Goal: Information Seeking & Learning: Compare options

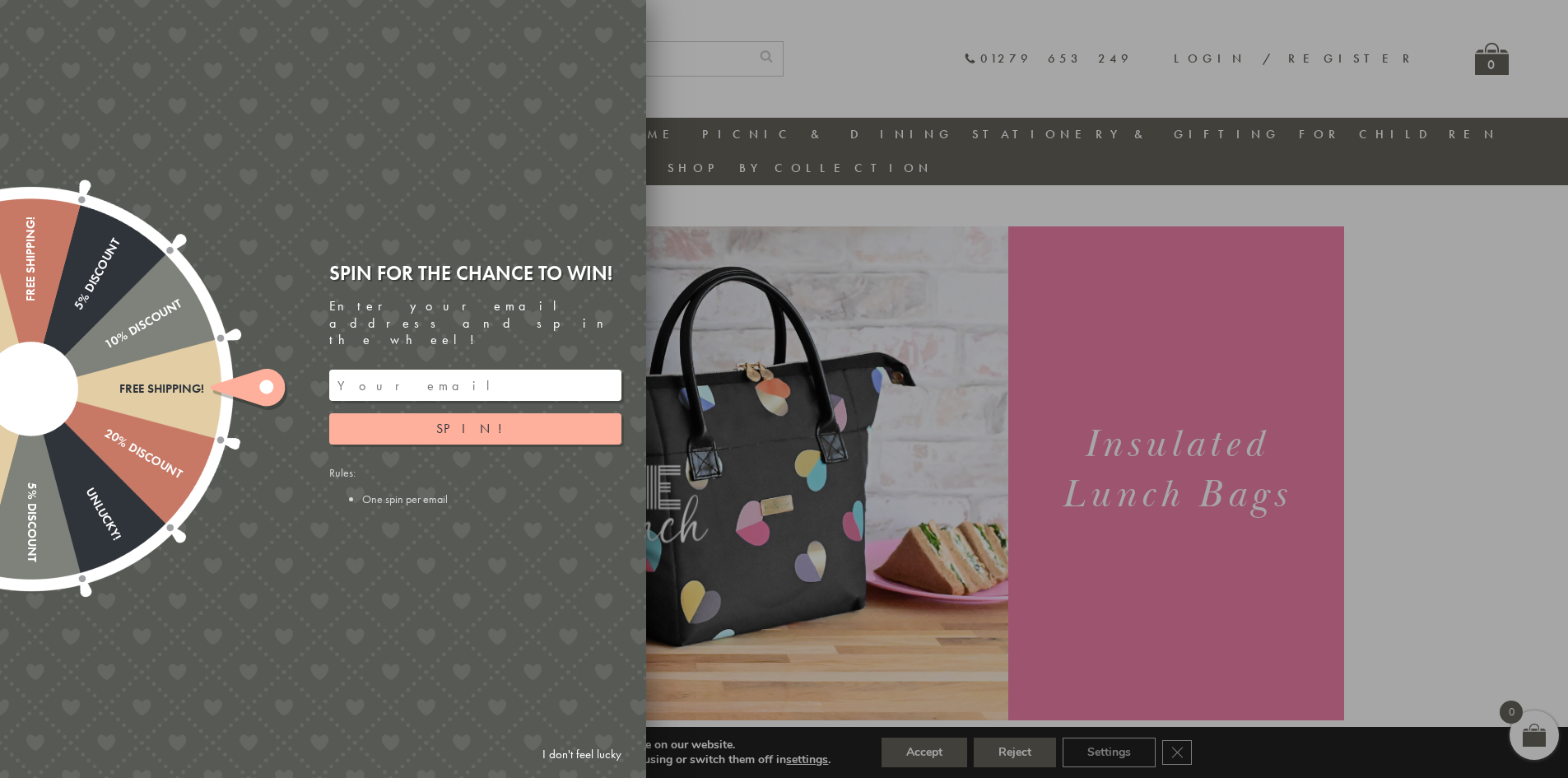
click at [567, 752] on link "I don't feel lucky" at bounding box center [582, 754] width 96 height 30
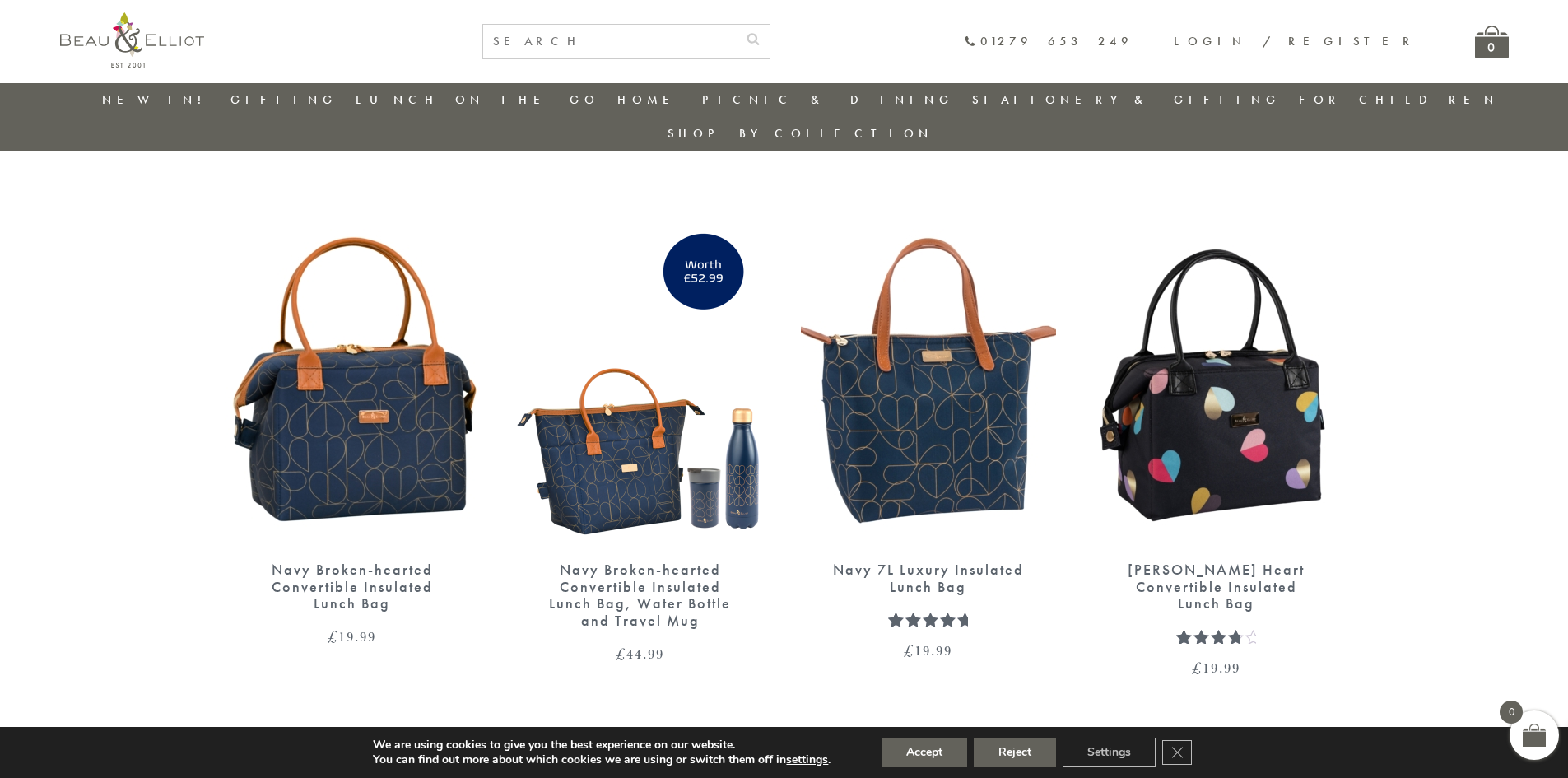
scroll to position [2024, 0]
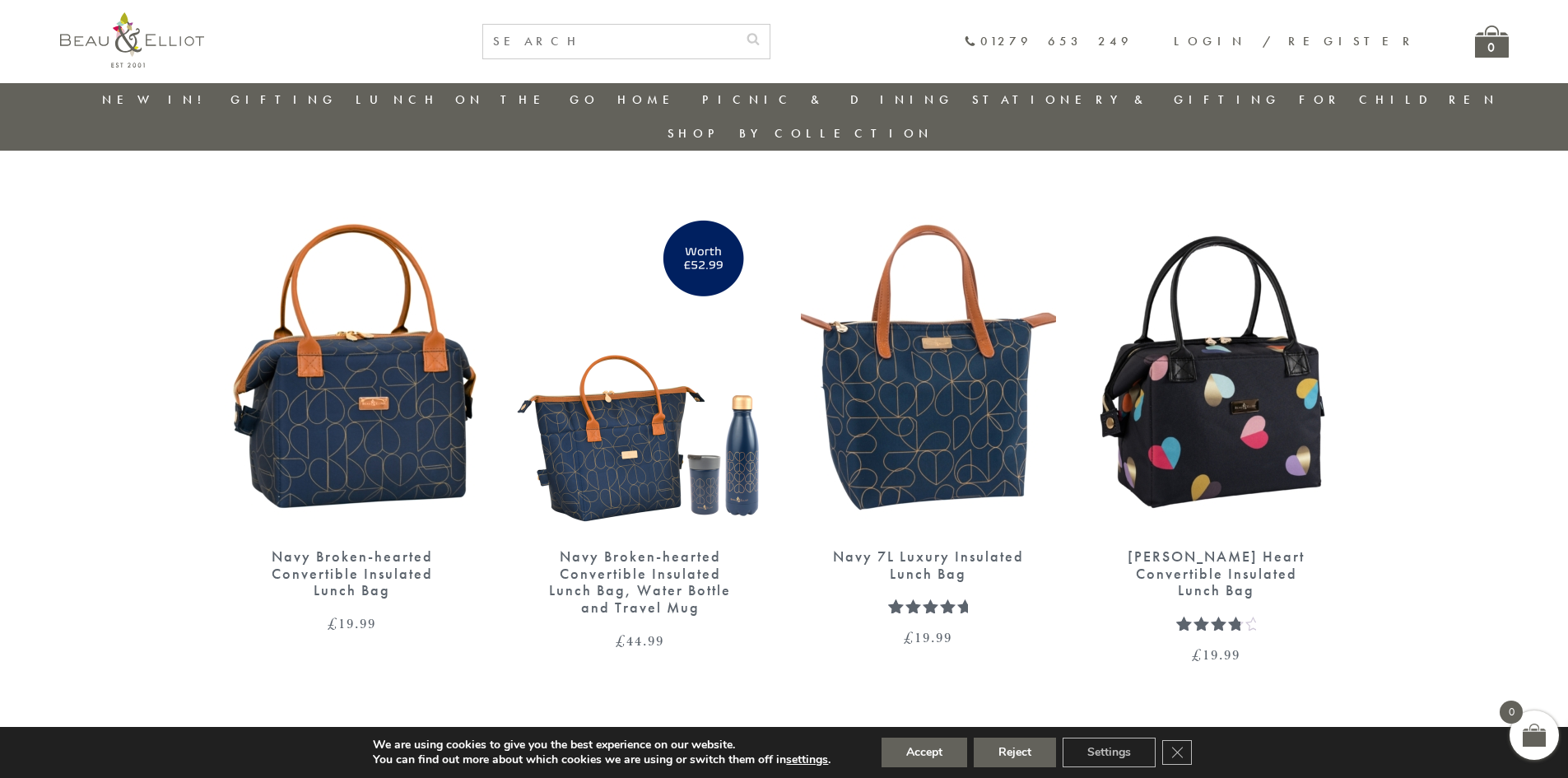
click at [346, 424] on img at bounding box center [352, 367] width 255 height 329
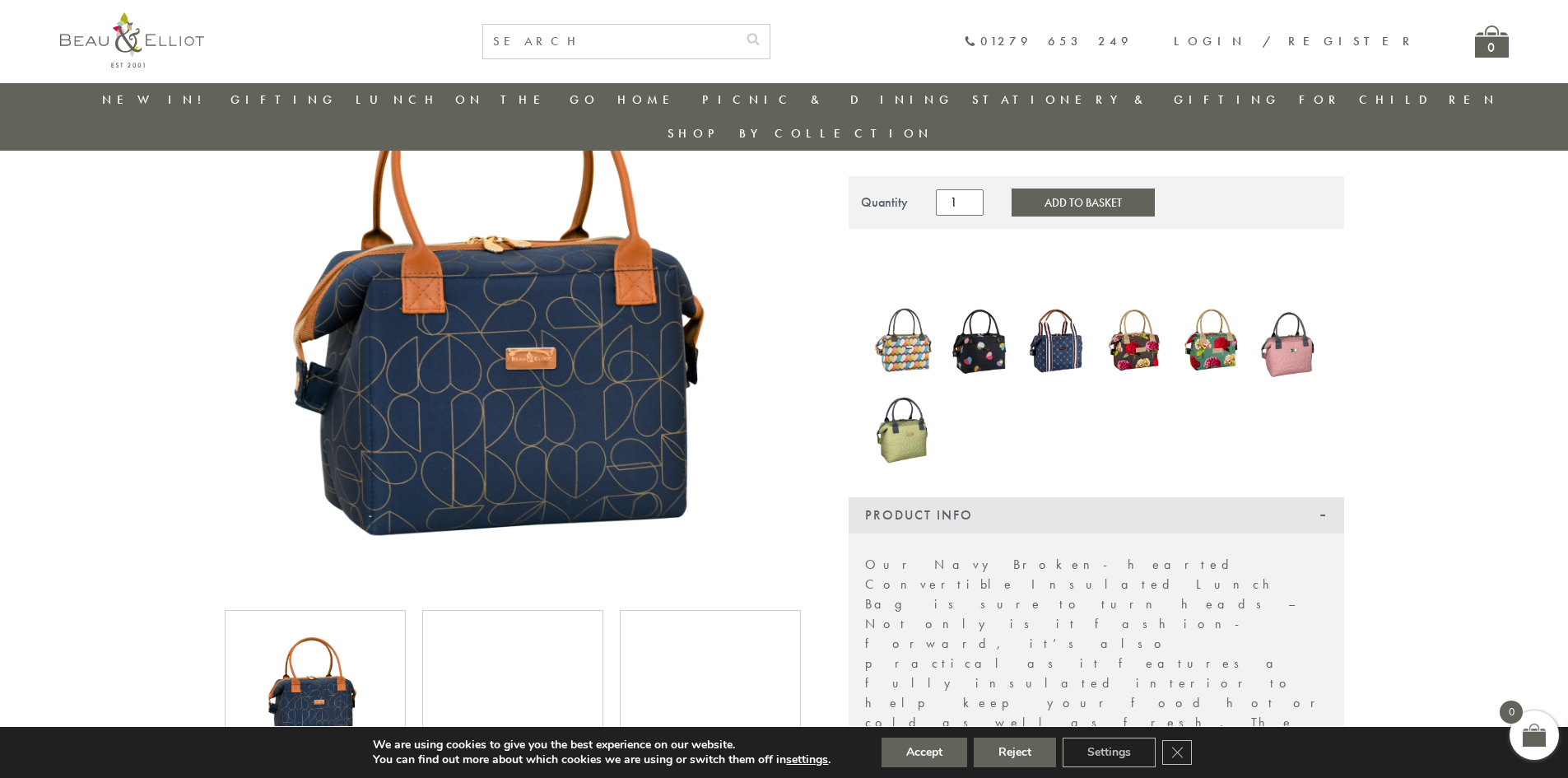
scroll to position [294, 0]
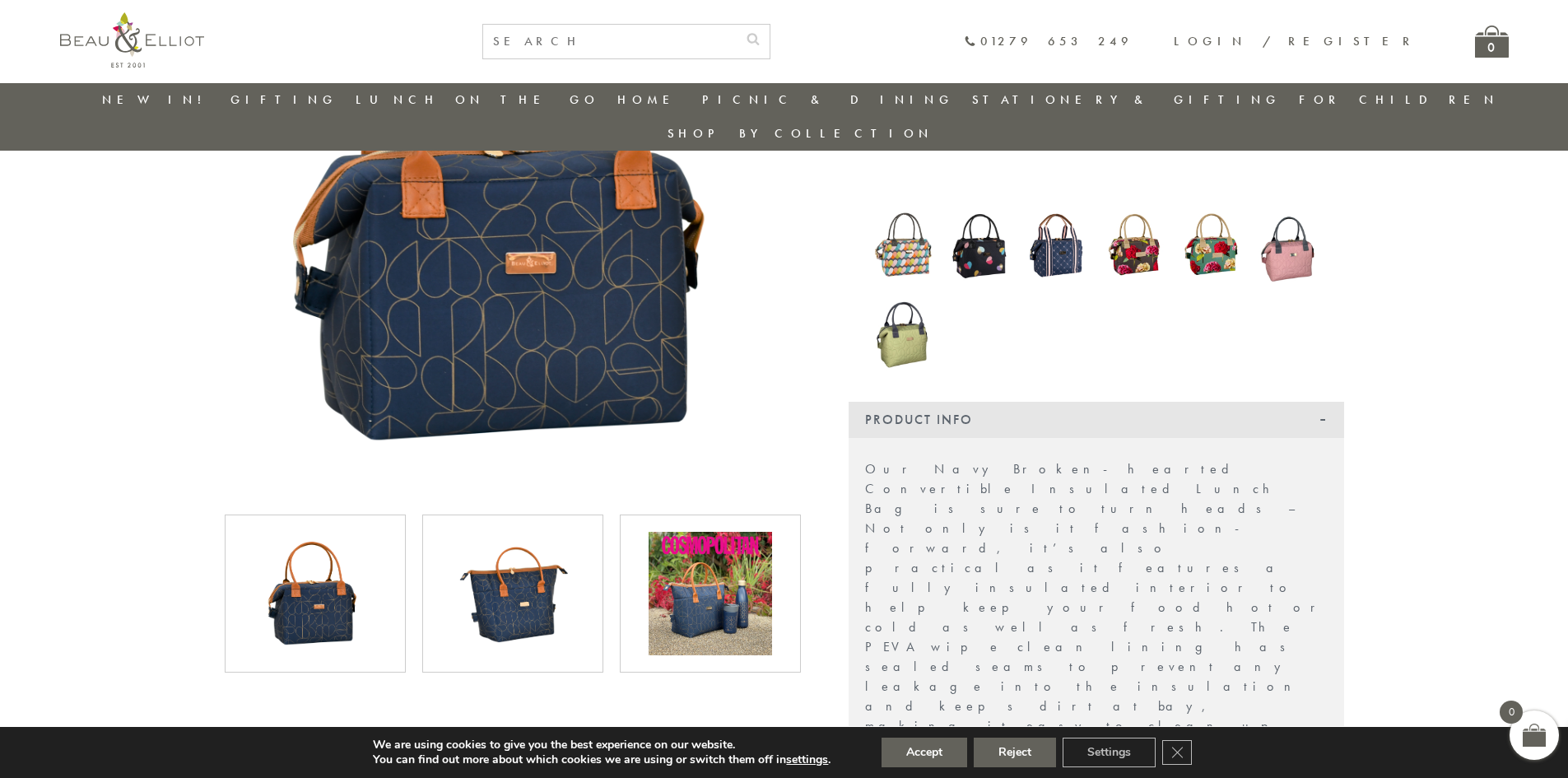
click at [307, 555] on img at bounding box center [315, 593] width 124 height 124
click at [546, 566] on img at bounding box center [513, 593] width 124 height 124
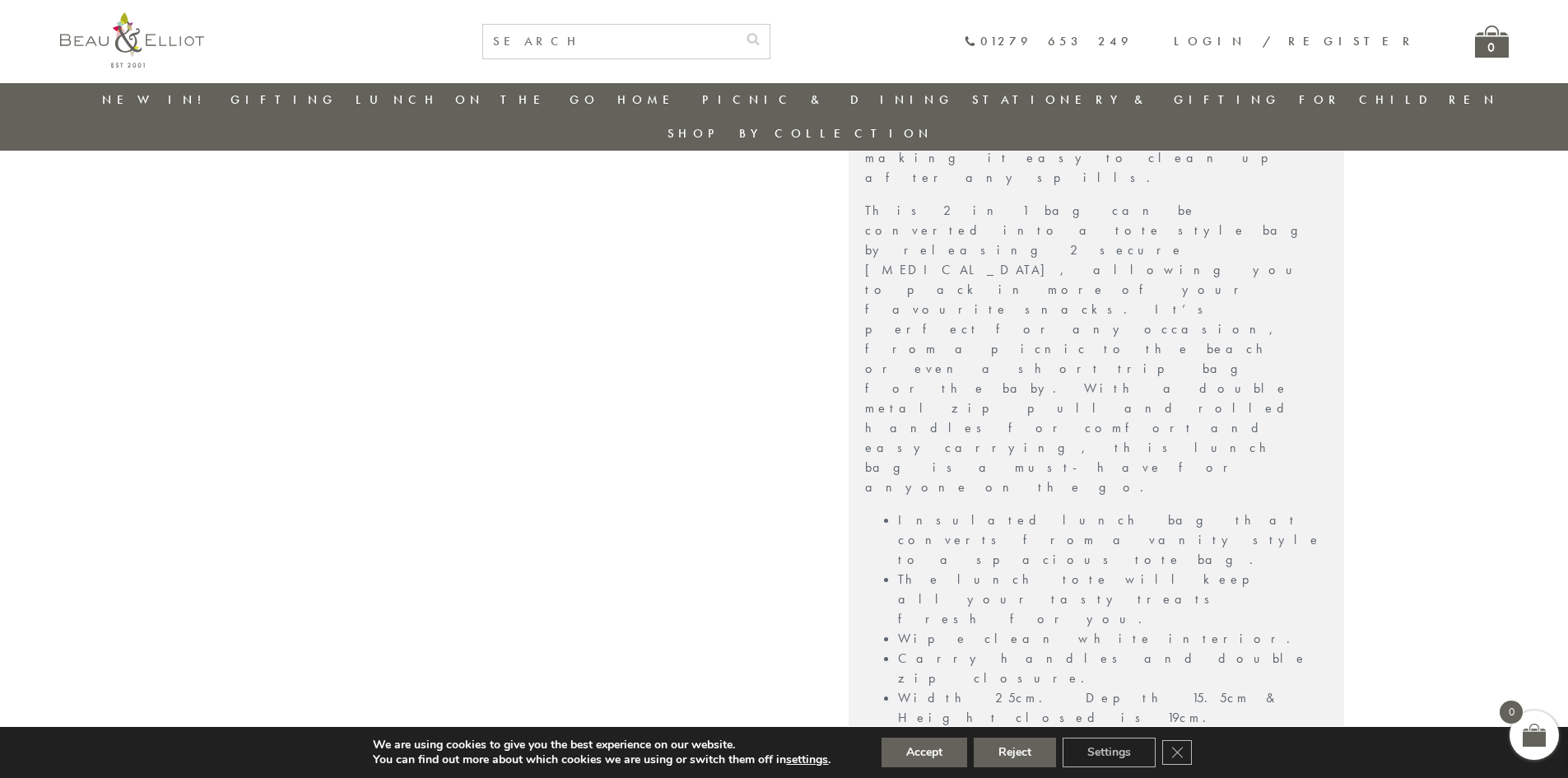
scroll to position [871, 0]
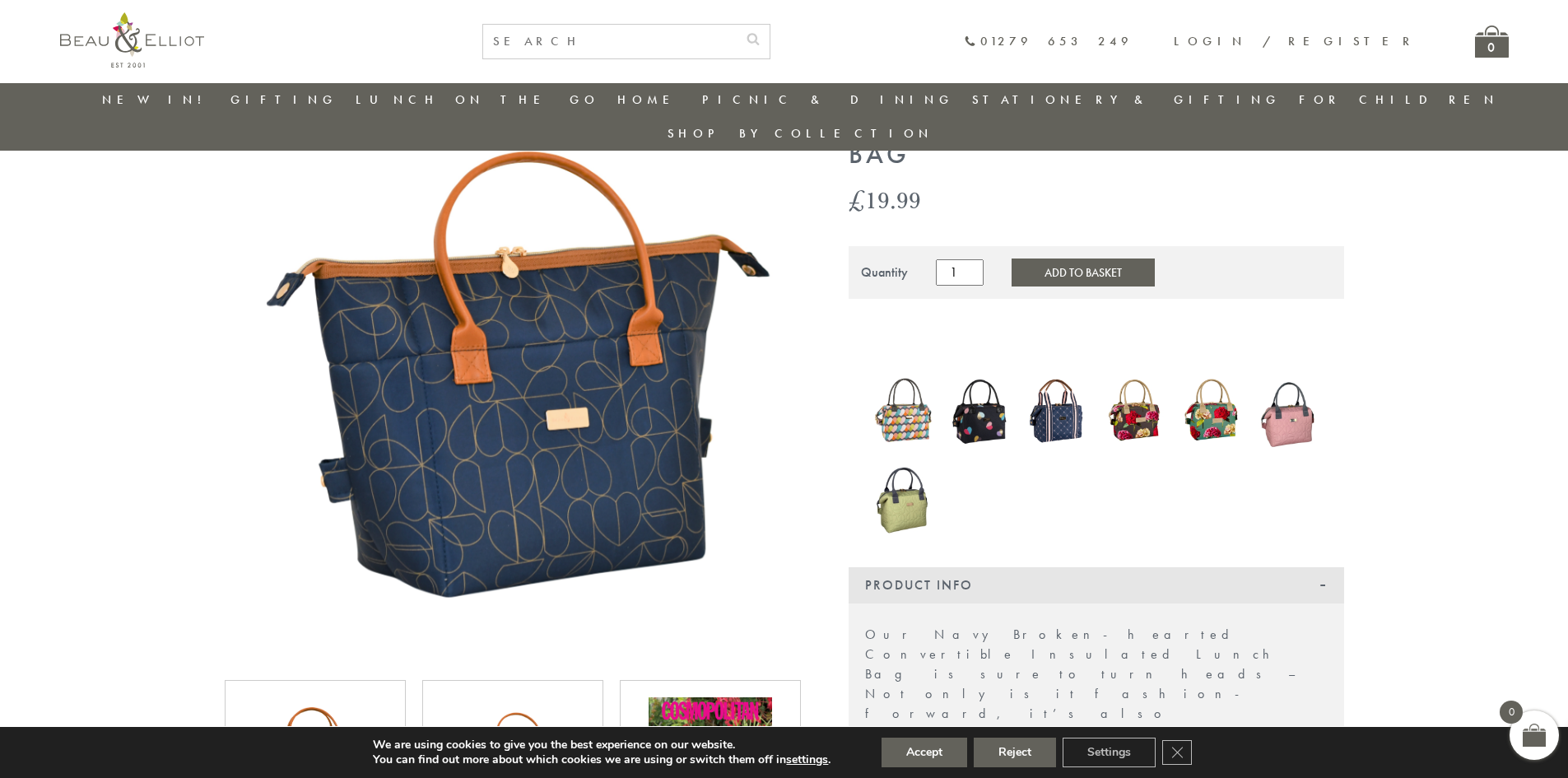
scroll to position [0, 0]
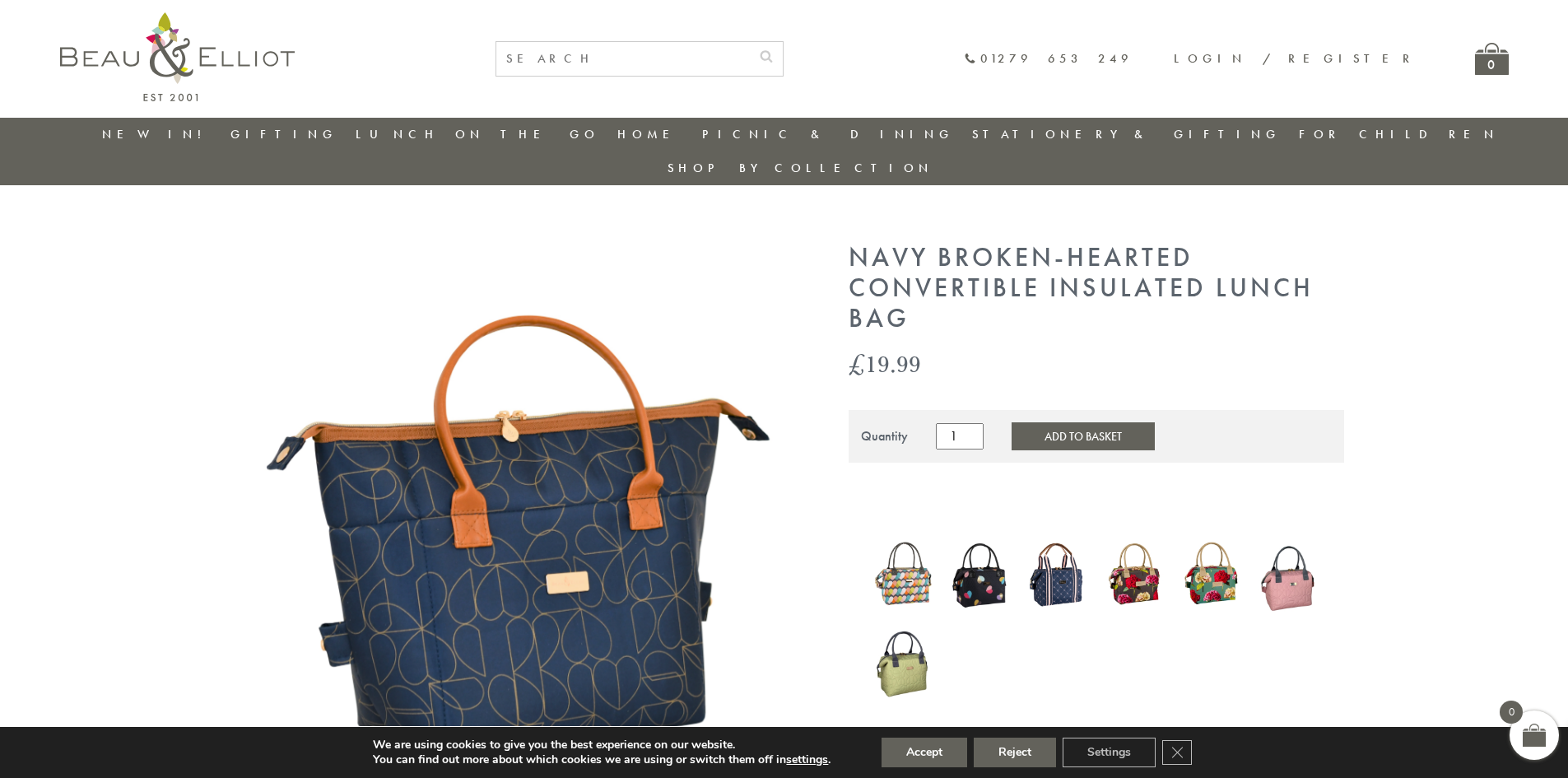
click at [889, 641] on img at bounding box center [904, 661] width 61 height 84
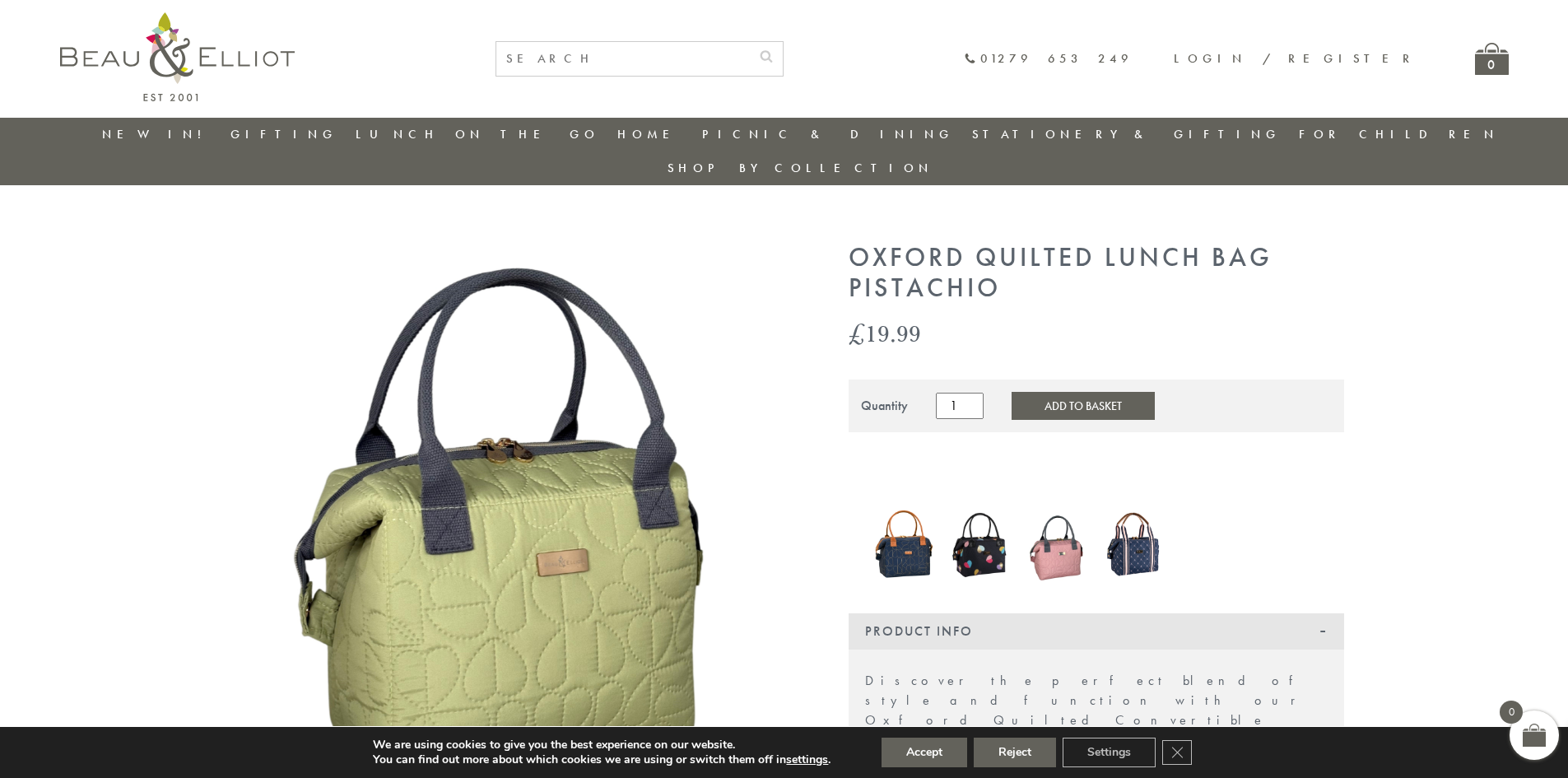
click at [1122, 518] on img at bounding box center [1134, 544] width 61 height 73
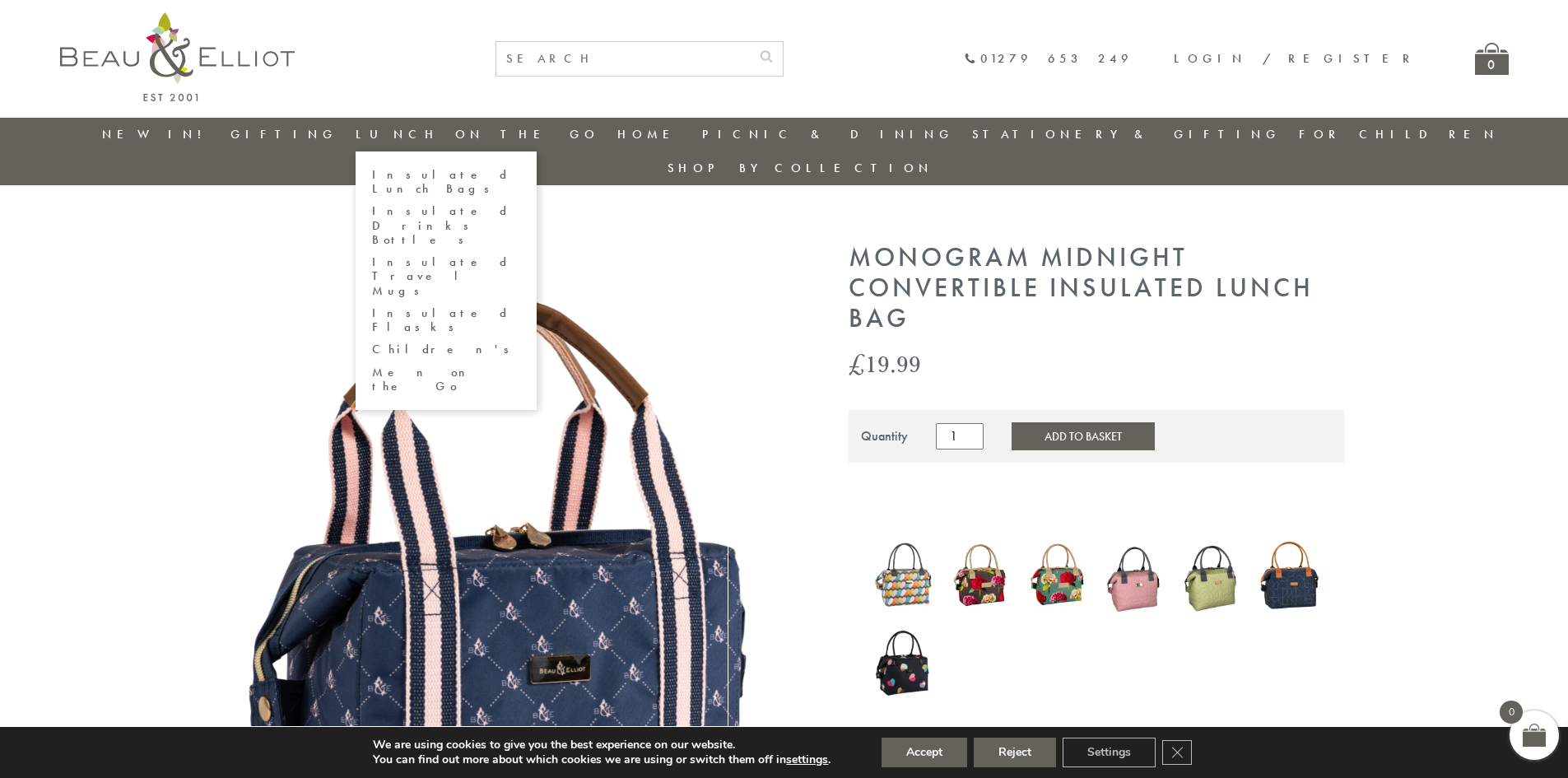
click at [469, 174] on link "Insulated Lunch Bags" at bounding box center [445, 182] width 148 height 29
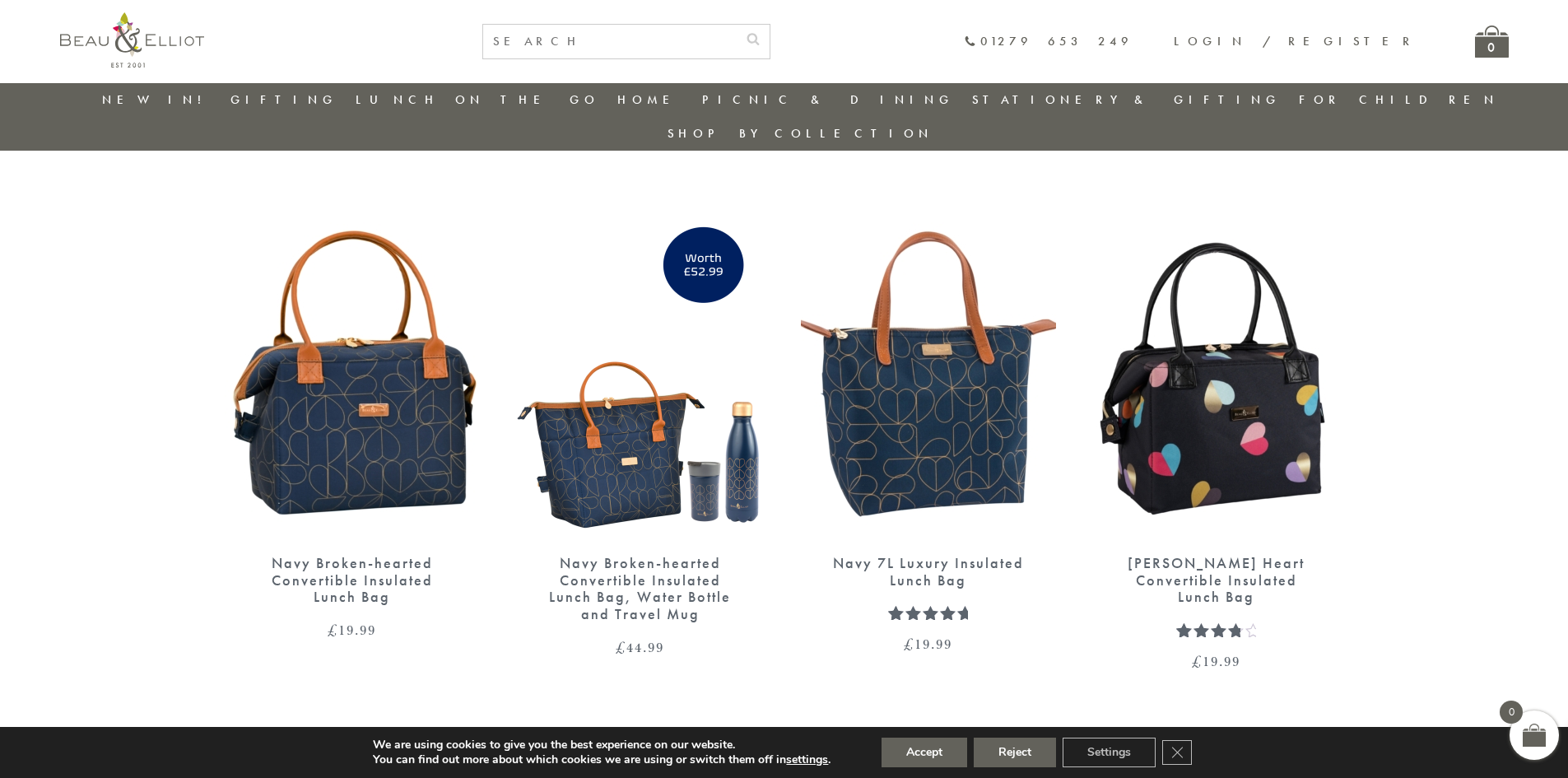
scroll to position [2024, 0]
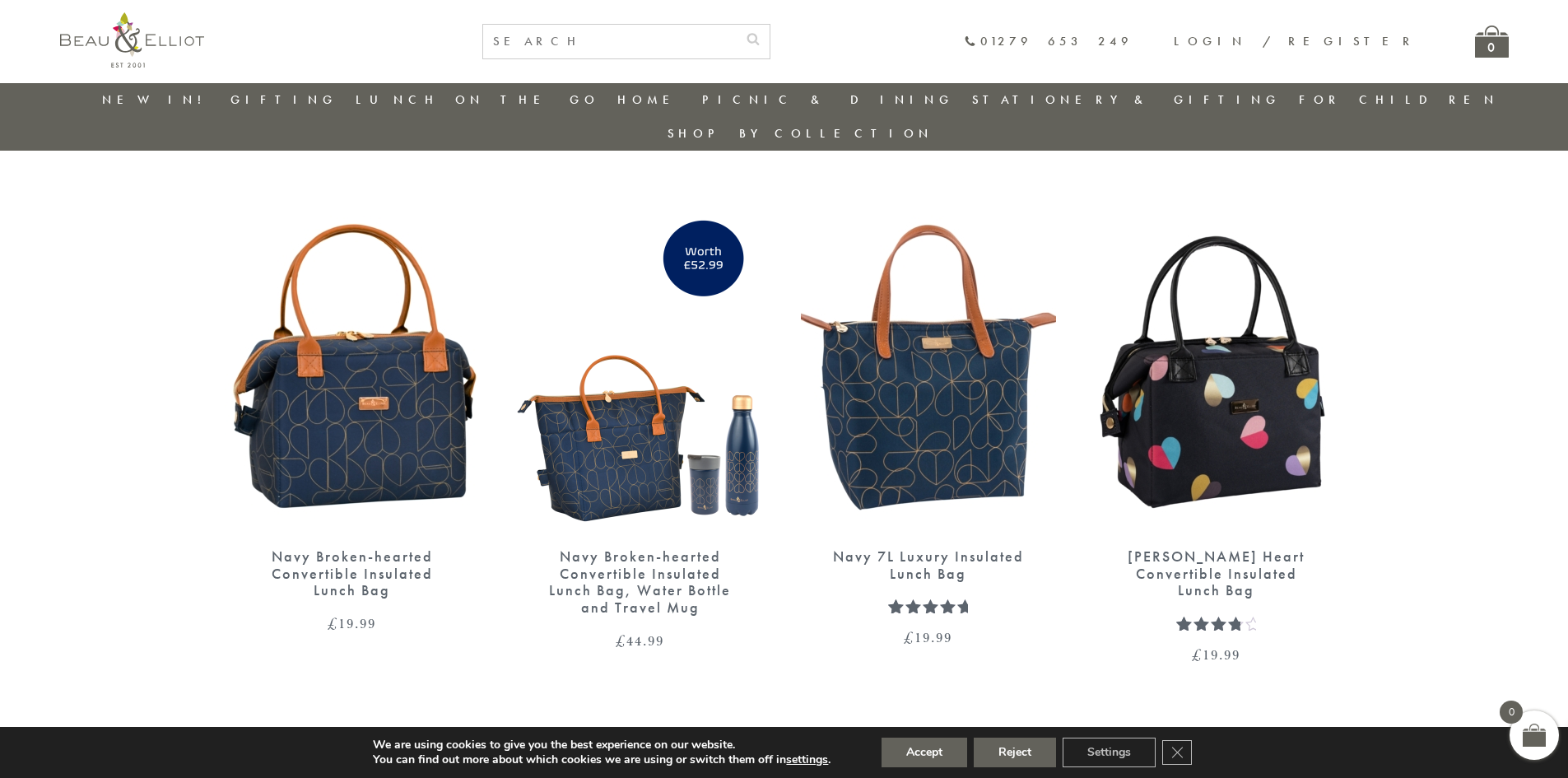
click at [334, 404] on img at bounding box center [352, 367] width 255 height 329
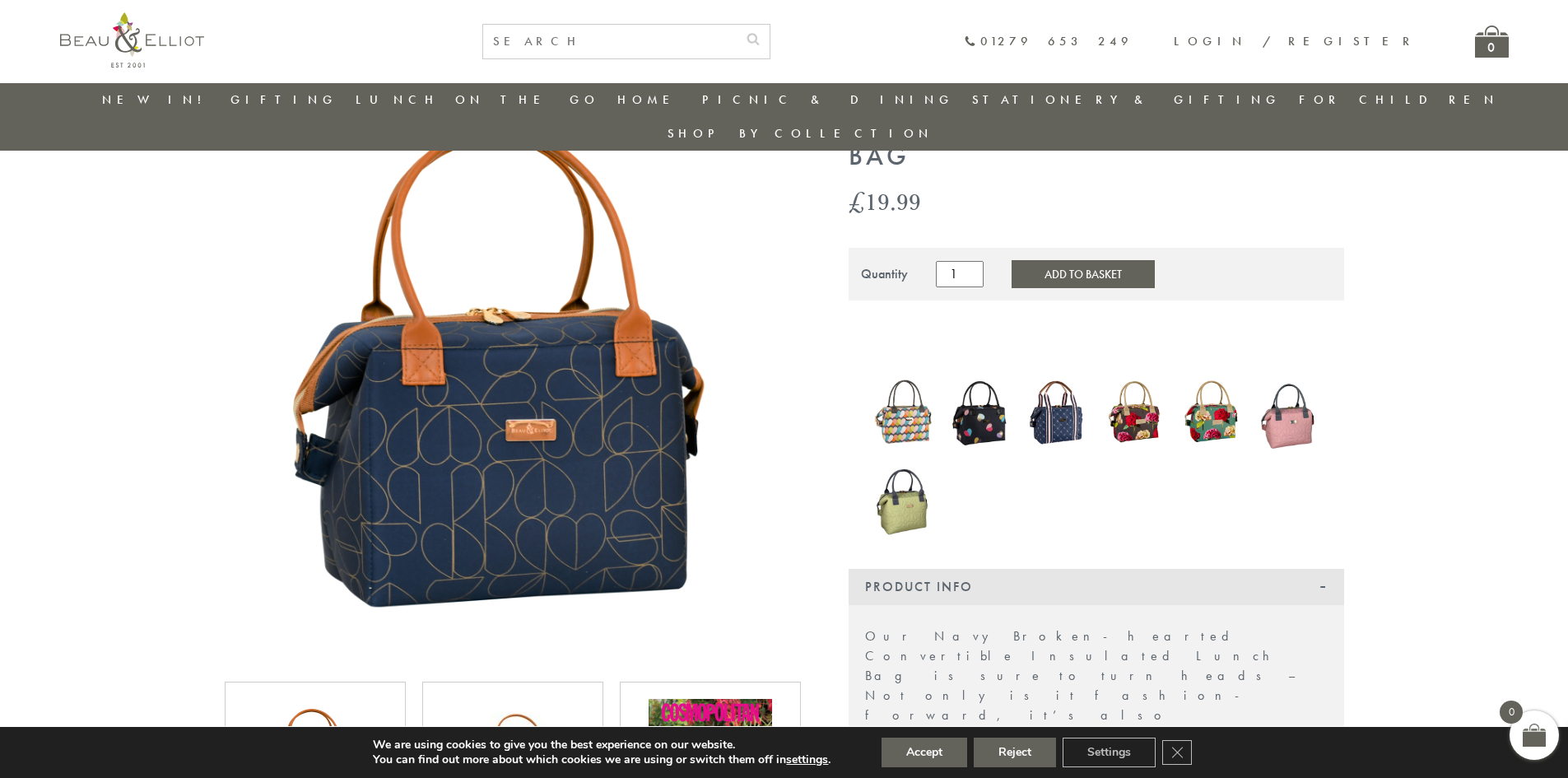
scroll to position [48, 0]
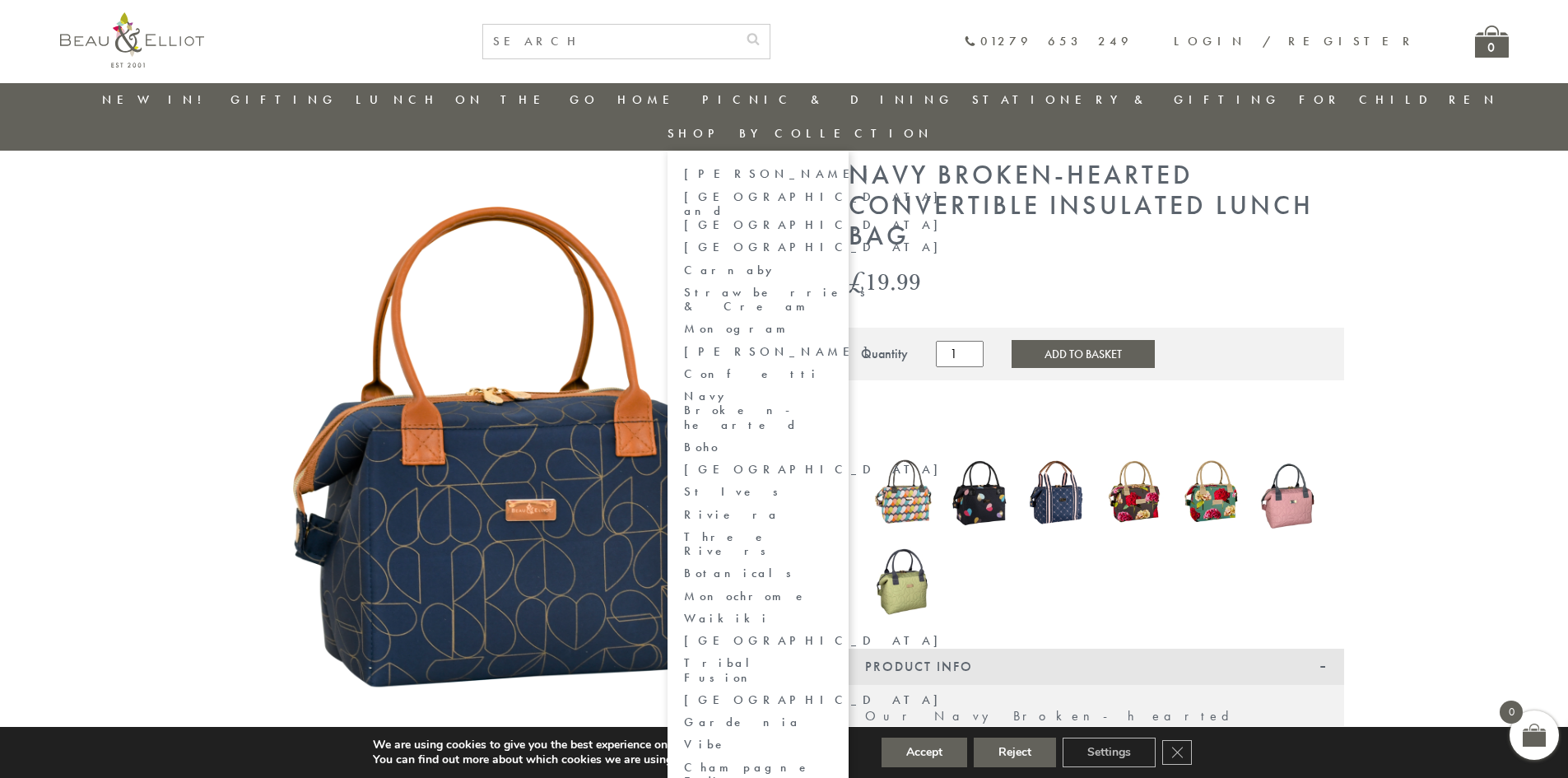
click at [832, 389] on link "Navy Broken-hearted" at bounding box center [758, 411] width 148 height 42
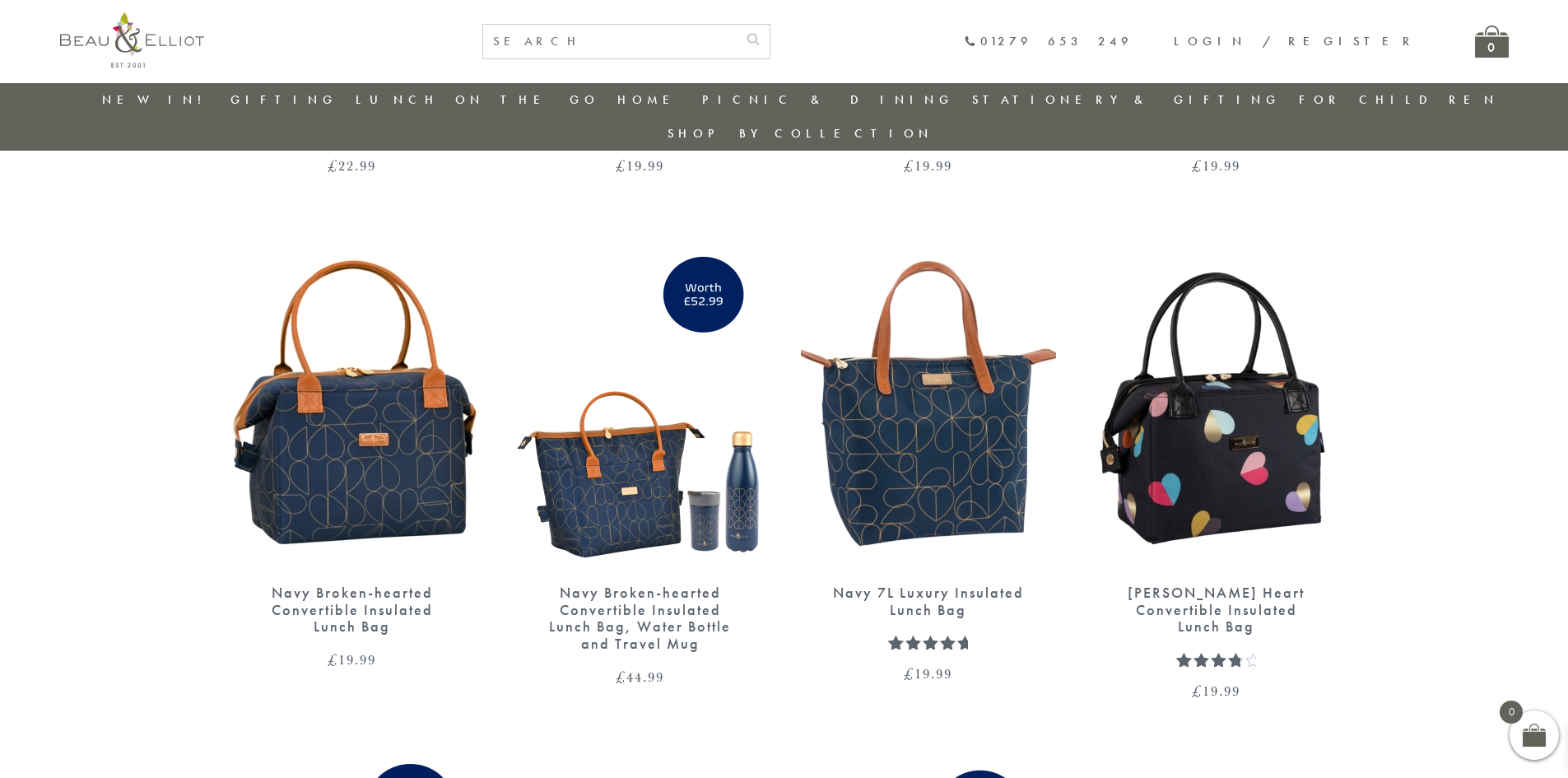
scroll to position [2021, 0]
